Goal: Information Seeking & Learning: Get advice/opinions

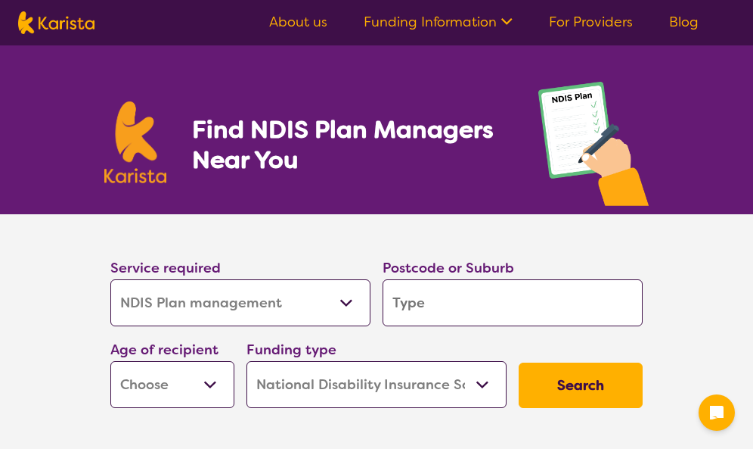
select select "NDIS Plan management"
select select "NDIS"
select select "NDIS Plan management"
select select "NDIS"
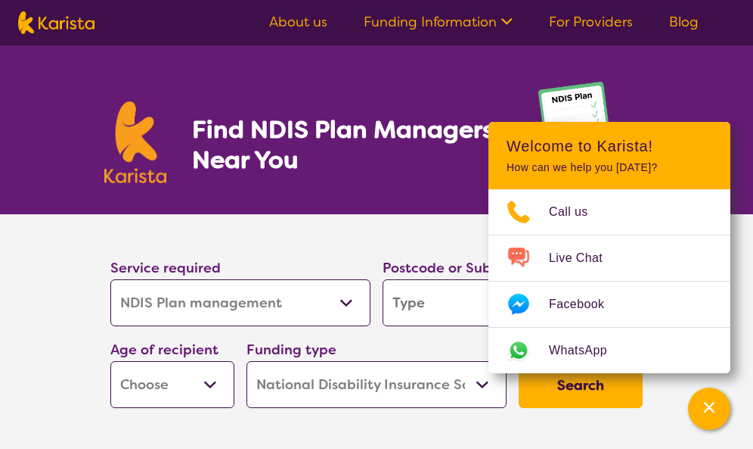
click at [349, 300] on select "Allied Health Assistant Assessment ([MEDICAL_DATA] or [MEDICAL_DATA]) Behaviour…" at bounding box center [240, 302] width 260 height 47
select select "NDIS Support Coordination"
click at [110, 279] on select "Allied Health Assistant Assessment ([MEDICAL_DATA] or [MEDICAL_DATA]) Behaviour…" at bounding box center [240, 302] width 260 height 47
select select "NDIS Support Coordination"
click at [477, 309] on input "search" at bounding box center [513, 302] width 260 height 47
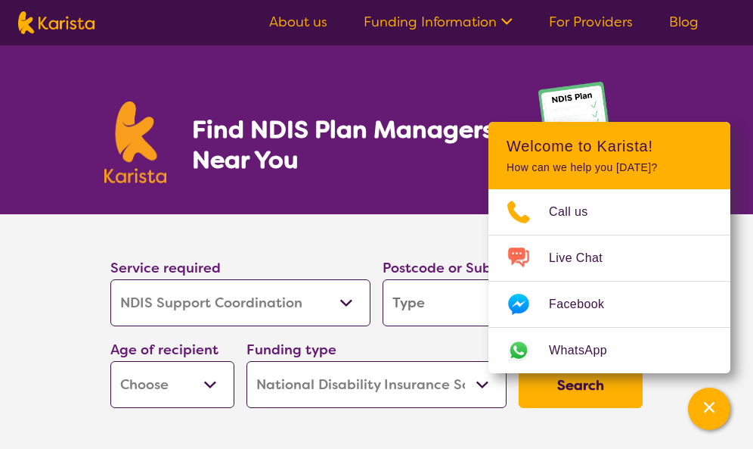
click at [446, 350] on div "Funding type Home Care Package (HCP) National Disability Insurance Scheme (NDIS…" at bounding box center [377, 373] width 260 height 70
click at [648, 77] on section "Find NDIS Plan Managers Near You" at bounding box center [376, 129] width 581 height 169
click at [710, 405] on icon "Channel Menu" at bounding box center [709, 406] width 15 height 15
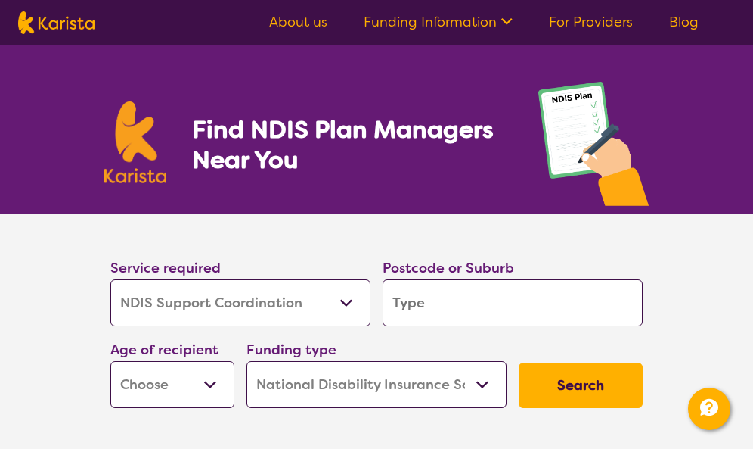
click at [478, 296] on input "search" at bounding box center [513, 302] width 260 height 47
type input "3"
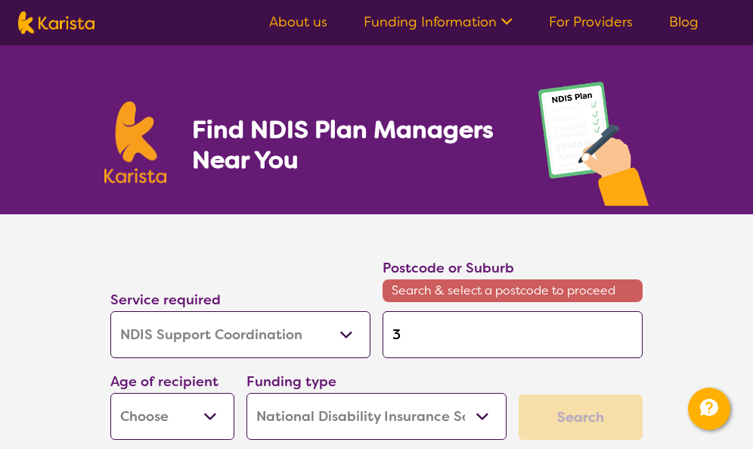
type input "30"
type input "300"
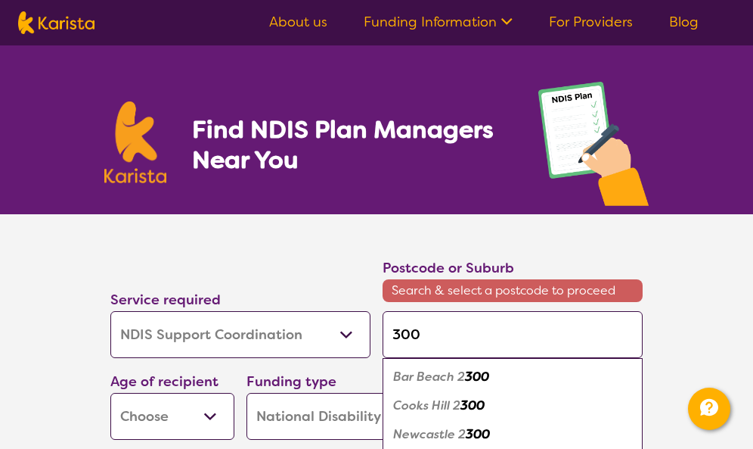
type input "30"
type input "3"
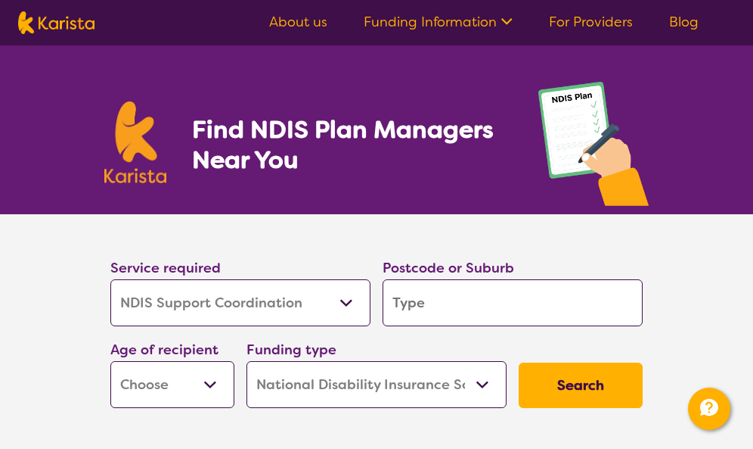
type input "3"
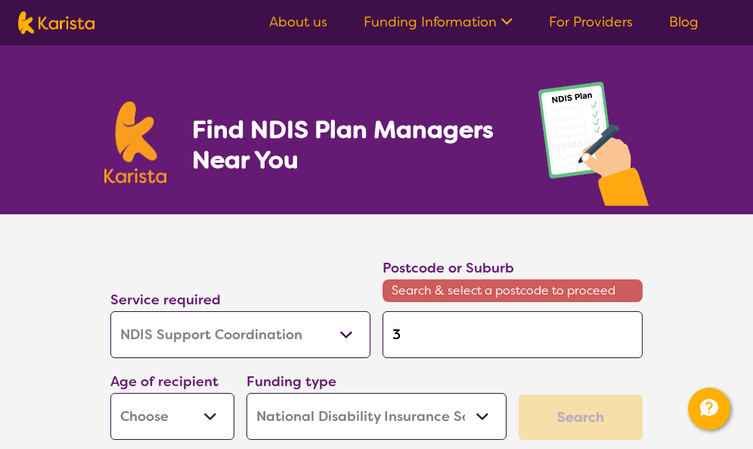
type input "39"
type input "397"
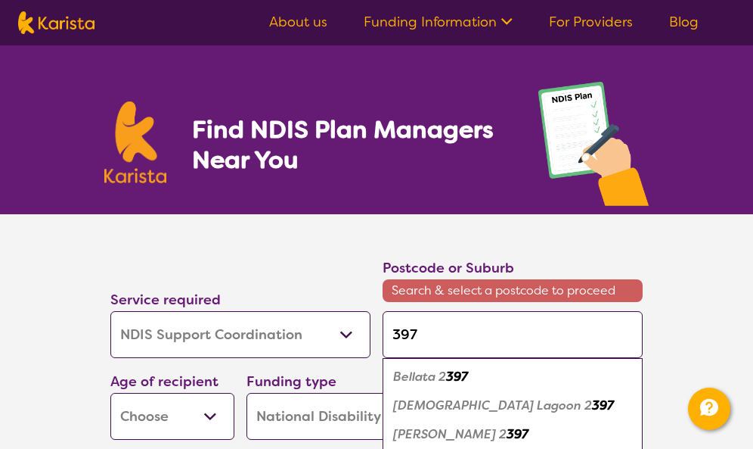
type input "3978"
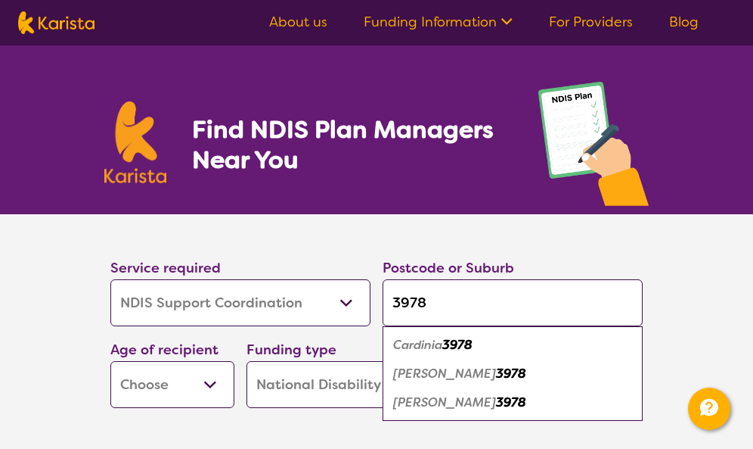
type input "3978"
click at [427, 375] on em "[PERSON_NAME]" at bounding box center [444, 373] width 103 height 16
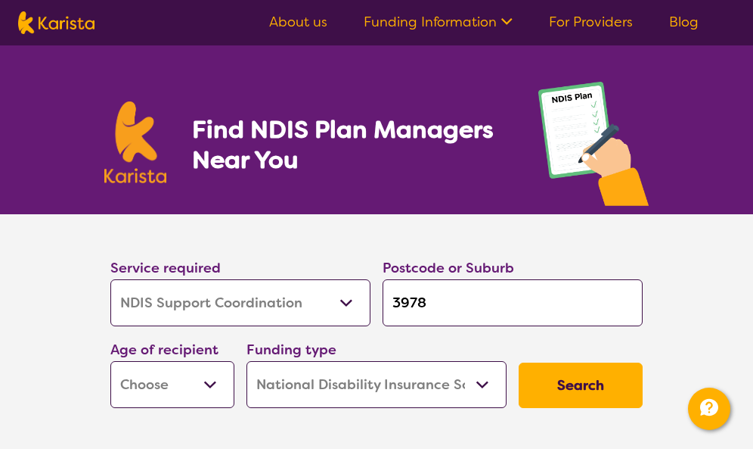
click at [208, 380] on select "Early Childhood - 0 to 9 Child - 10 to 11 Adolescent - 12 to 17 Adult - 18 to 6…" at bounding box center [172, 384] width 124 height 47
click at [110, 361] on select "Early Childhood - 0 to 9 Child - 10 to 11 Adolescent - 12 to 17 Adult - 18 to 6…" at bounding box center [172, 384] width 124 height 47
click at [582, 382] on button "Search" at bounding box center [581, 384] width 124 height 45
click at [206, 388] on select "Early Childhood - 0 to 9 Child - 10 to 11 Adolescent - 12 to 17 Adult - 18 to 6…" at bounding box center [172, 384] width 124 height 47
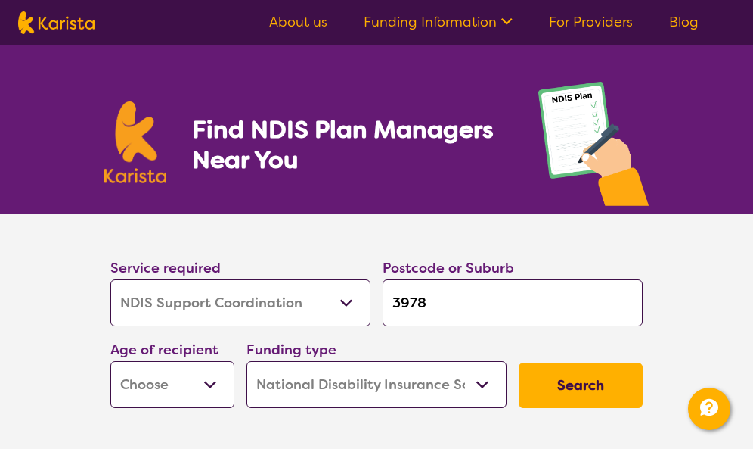
select select "AD"
click at [110, 361] on select "Early Childhood - 0 to 9 Child - 10 to 11 Adolescent - 12 to 17 Adult - 18 to 6…" at bounding box center [172, 384] width 124 height 47
select select "AD"
click at [575, 376] on button "Search" at bounding box center [581, 384] width 124 height 45
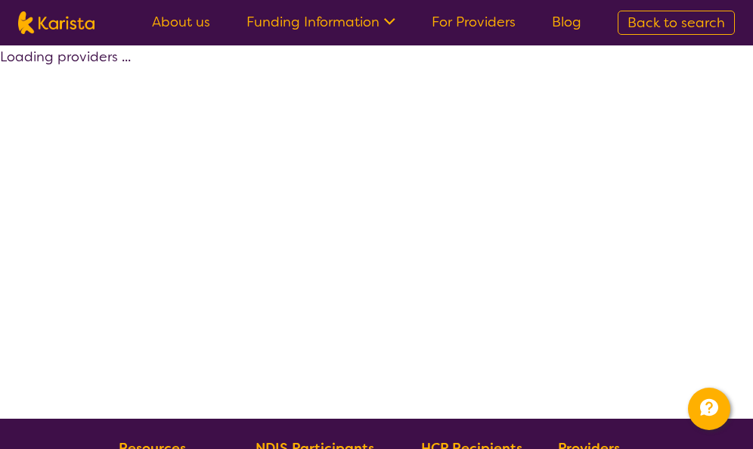
select select "by_score"
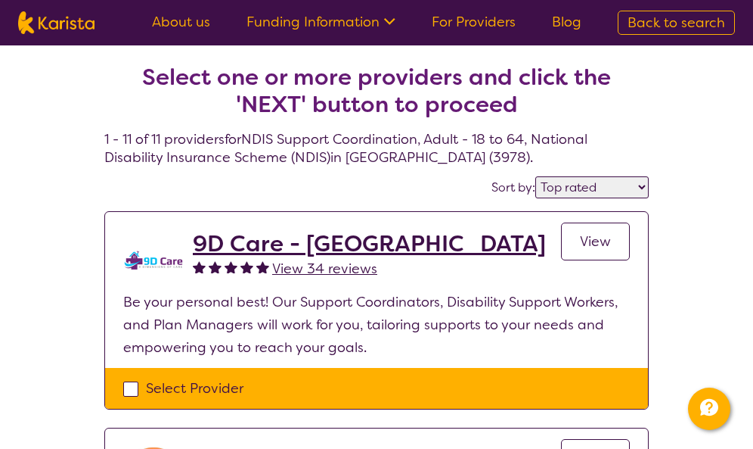
click at [593, 232] on span "View" at bounding box center [595, 241] width 31 height 18
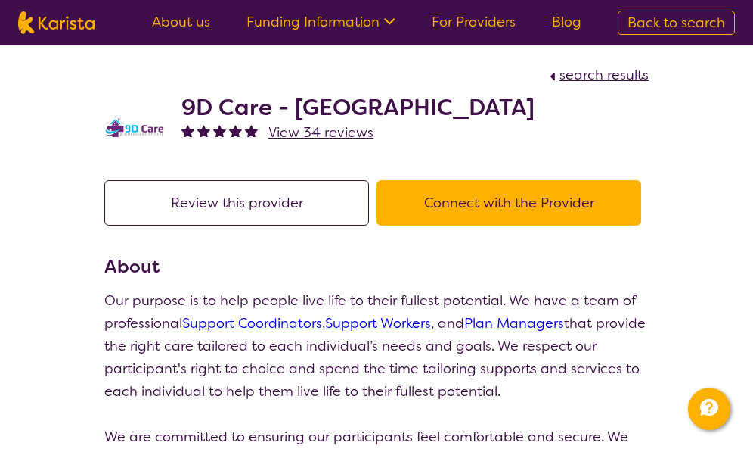
click at [476, 193] on button "Connect with the Provider" at bounding box center [509, 202] width 265 height 45
click at [337, 202] on button "Review this provider" at bounding box center [236, 202] width 265 height 45
